Goal: Check status: Check status

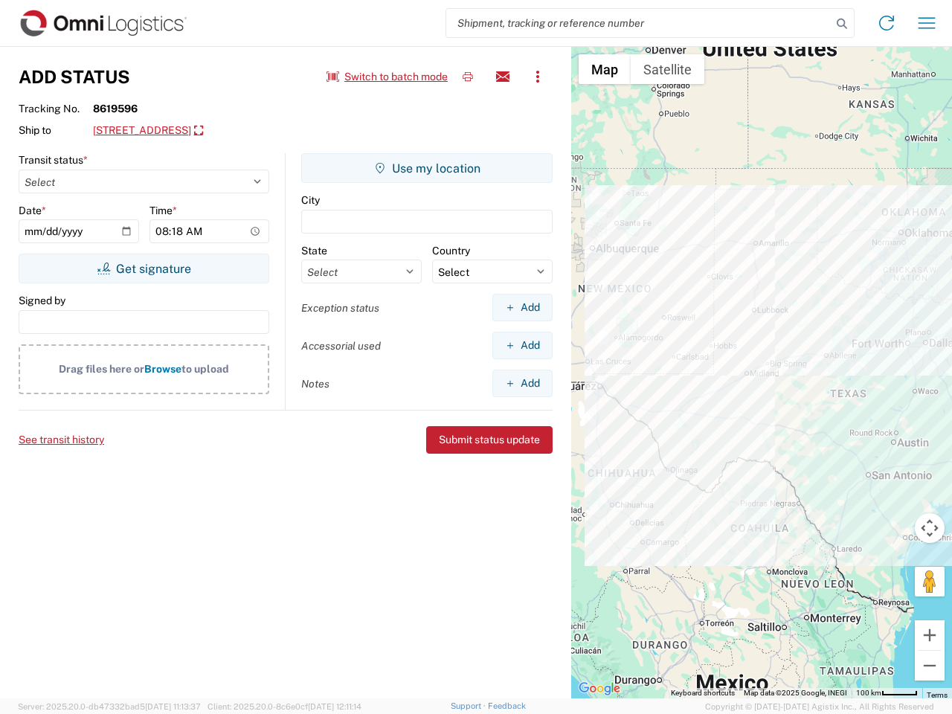
click at [639, 23] on input "search" at bounding box center [638, 23] width 385 height 28
click at [842, 24] on icon at bounding box center [841, 23] width 21 height 21
click at [886, 23] on icon at bounding box center [886, 23] width 24 height 24
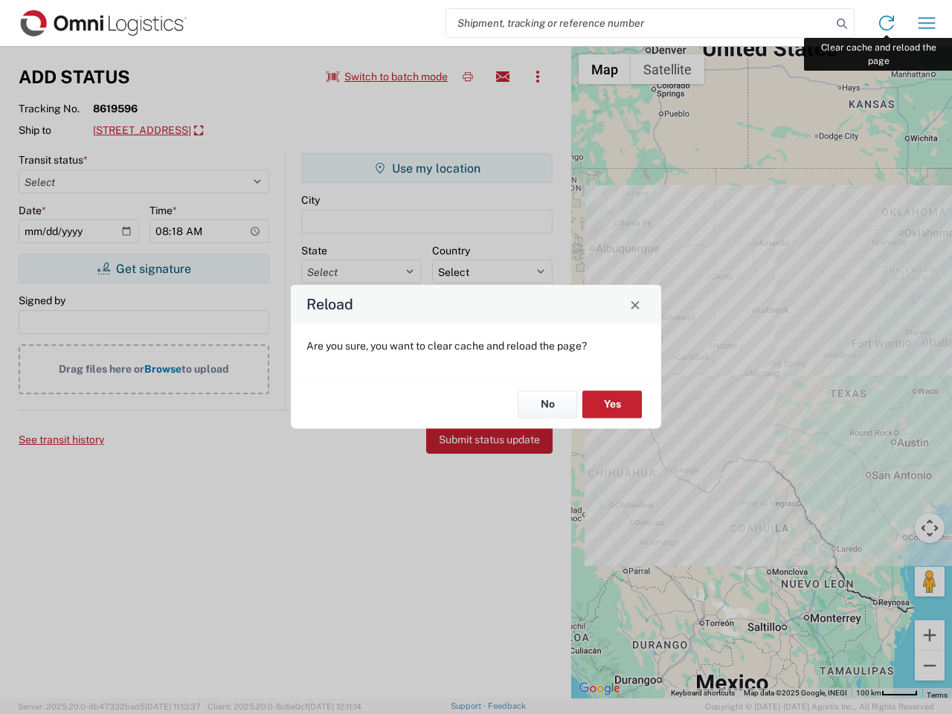
click at [926, 23] on div "Reload Are you sure, you want to clear cache and reload the page? No Yes" at bounding box center [476, 357] width 952 height 714
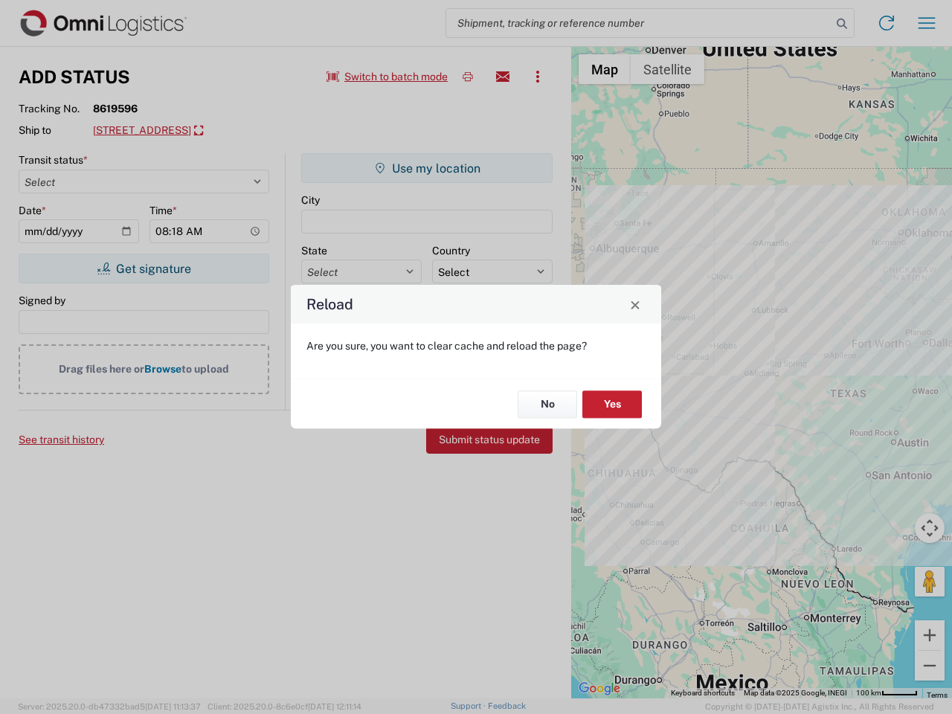
click at [387, 77] on div "Reload Are you sure, you want to clear cache and reload the page? No Yes" at bounding box center [476, 357] width 952 height 714
click at [468, 77] on div "Reload Are you sure, you want to clear cache and reload the page? No Yes" at bounding box center [476, 357] width 952 height 714
click at [503, 77] on div "Reload Are you sure, you want to clear cache and reload the page? No Yes" at bounding box center [476, 357] width 952 height 714
click at [537, 77] on div "Reload Are you sure, you want to clear cache and reload the page? No Yes" at bounding box center [476, 357] width 952 height 714
click at [224, 131] on div "Reload Are you sure, you want to clear cache and reload the page? No Yes" at bounding box center [476, 357] width 952 height 714
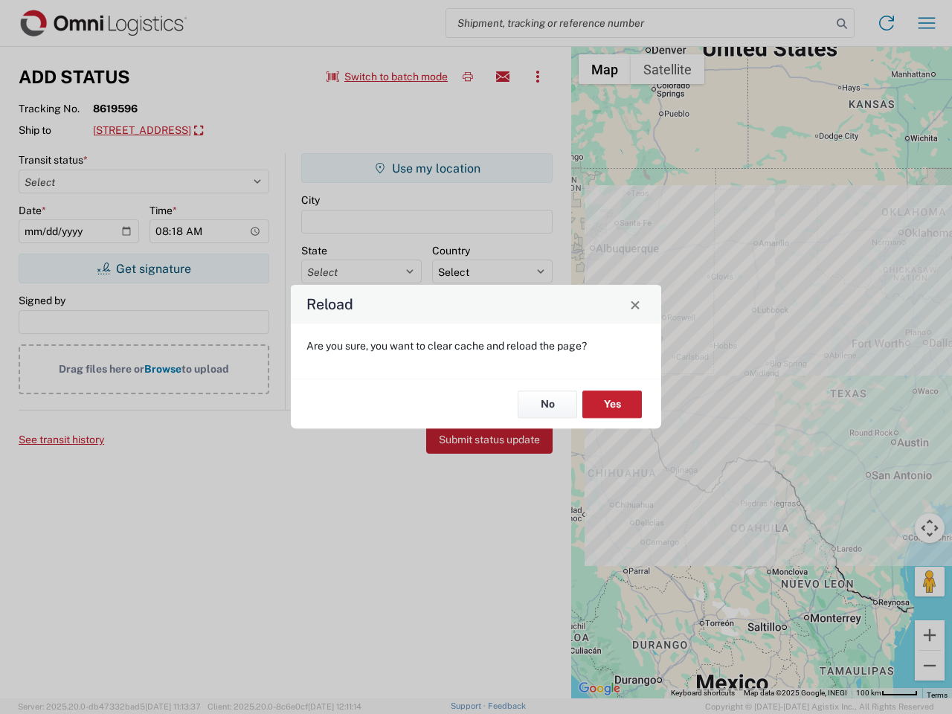
click at [143, 268] on div "Reload Are you sure, you want to clear cache and reload the page? No Yes" at bounding box center [476, 357] width 952 height 714
